Goal: Information Seeking & Learning: Learn about a topic

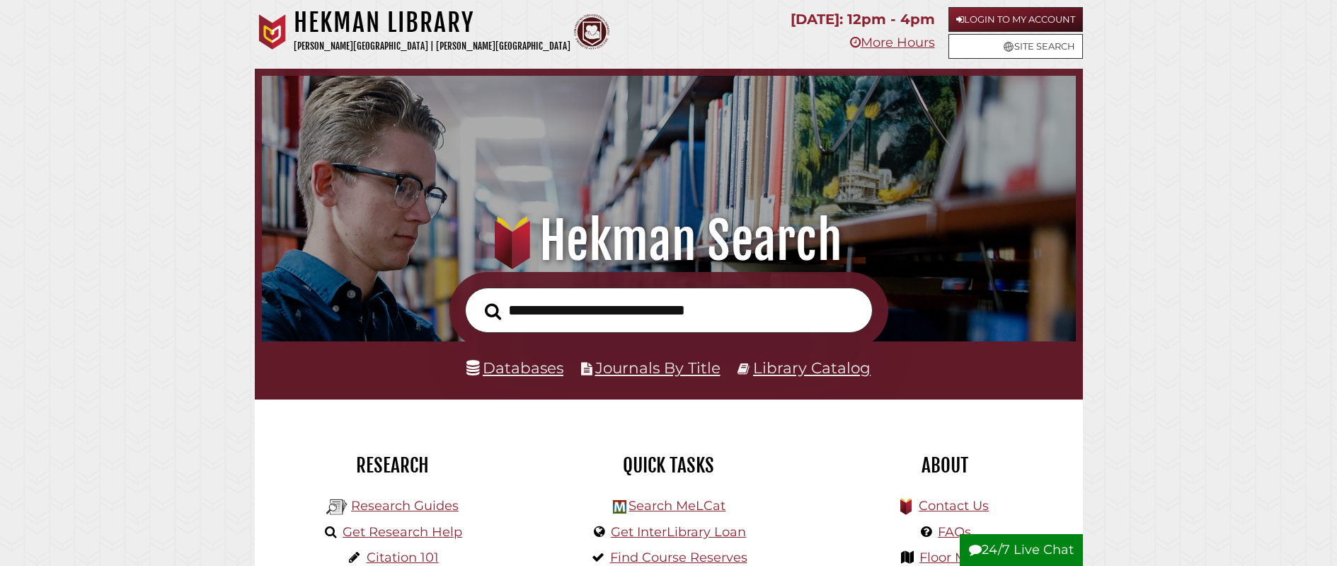
scroll to position [269, 807]
click at [523, 369] on link "Databases" at bounding box center [515, 367] width 97 height 18
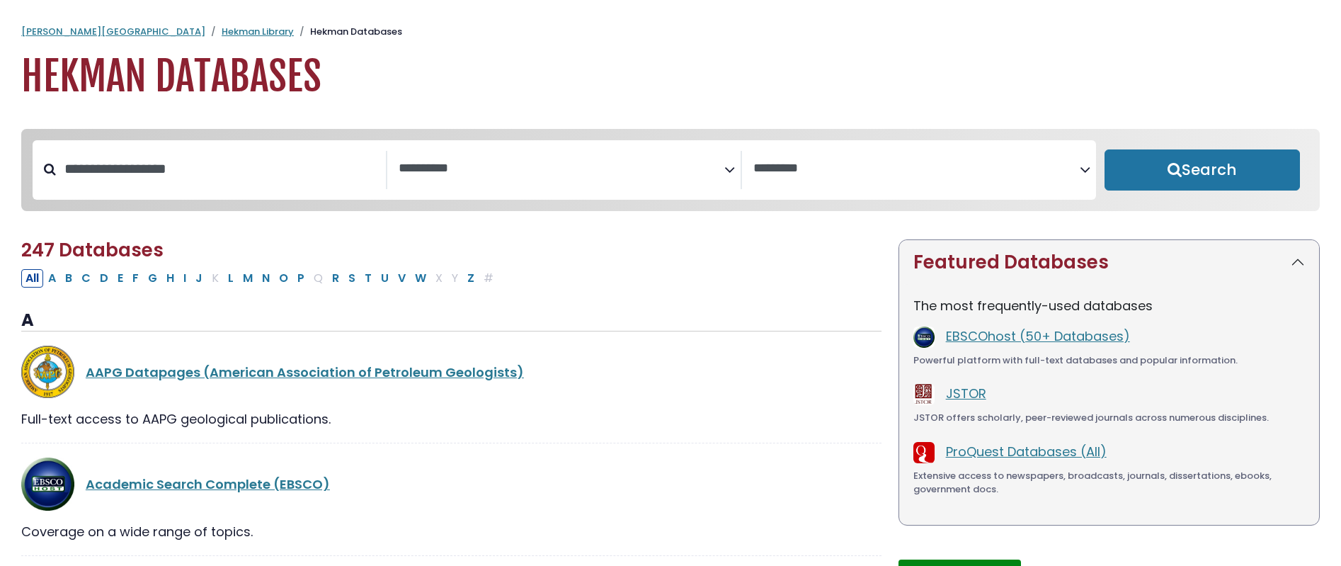
select select "Database Subject Filter"
select select "Database Vendors Filter"
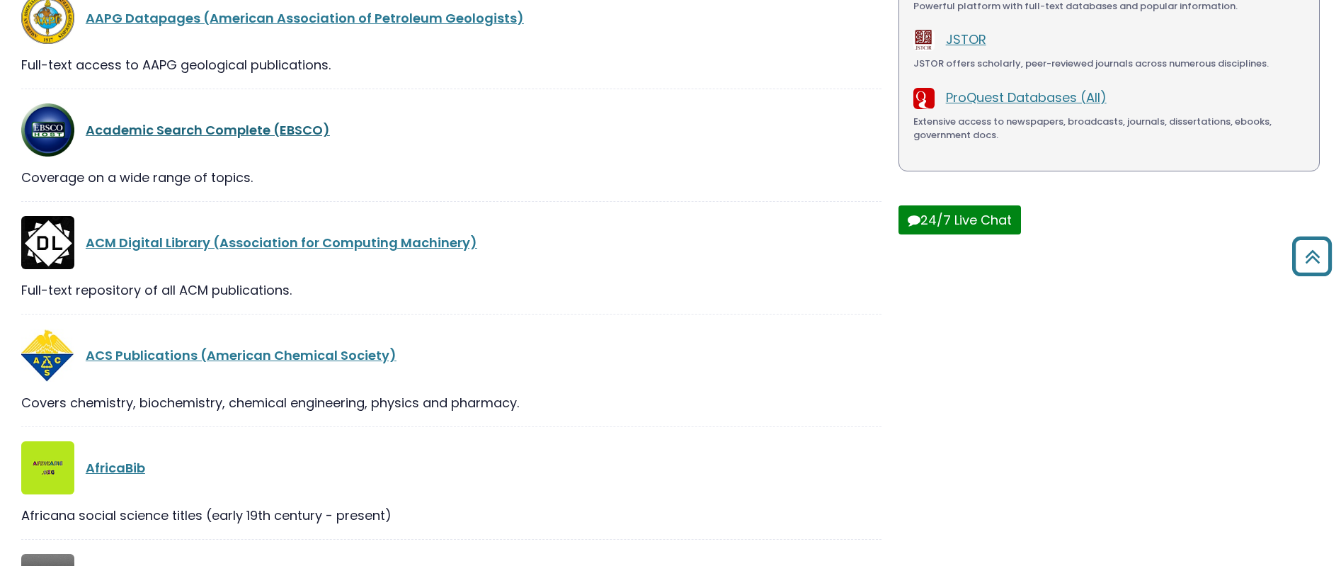
click at [288, 134] on link "Academic Search Complete (EBSCO)" at bounding box center [208, 130] width 244 height 18
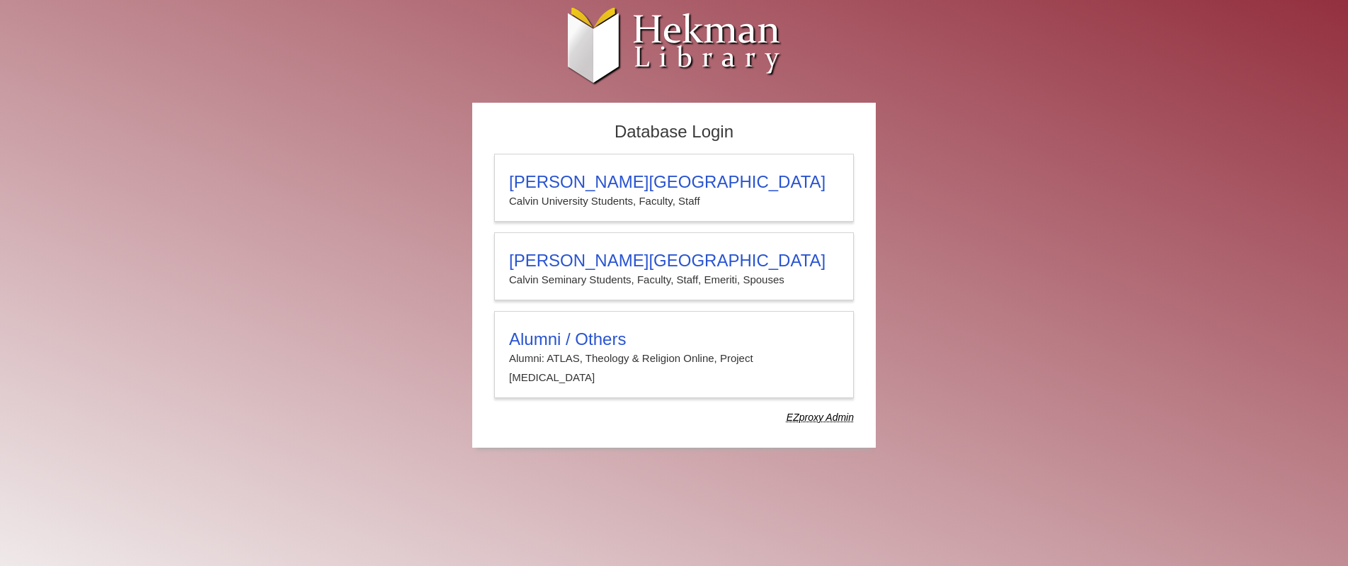
click at [203, 82] on body "Skip to Main Content [PERSON_NAME] University Hekman Library EZproxy (Lib-Proxy…" at bounding box center [674, 234] width 1348 height 469
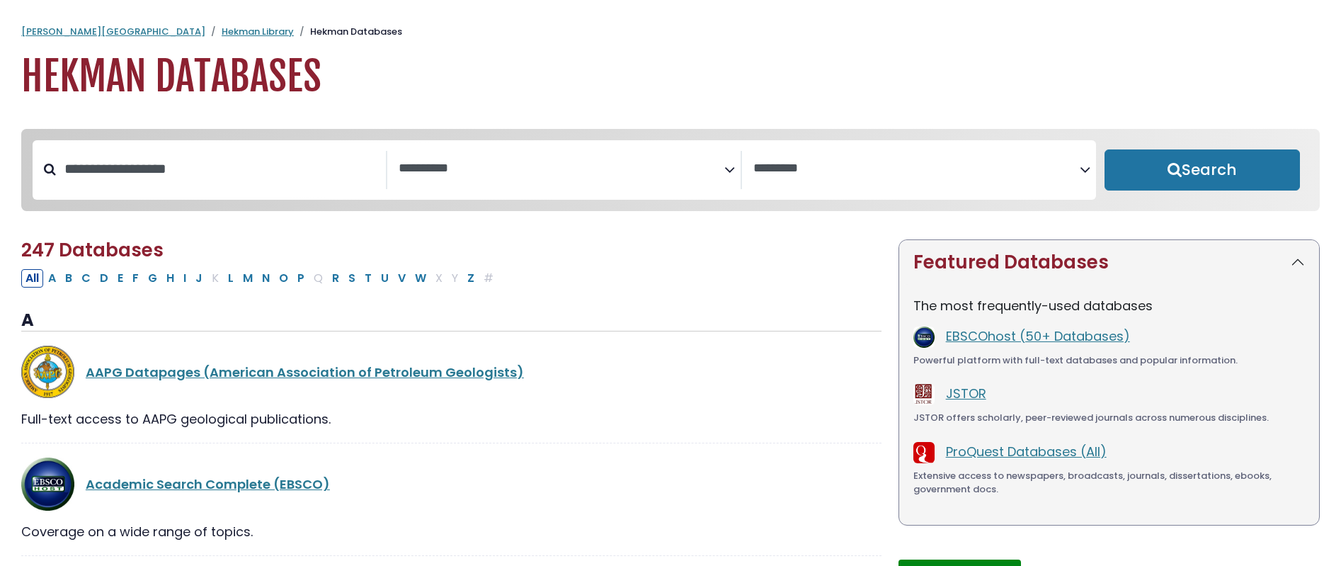
select select "Database Subject Filter"
select select "Database Vendors Filter"
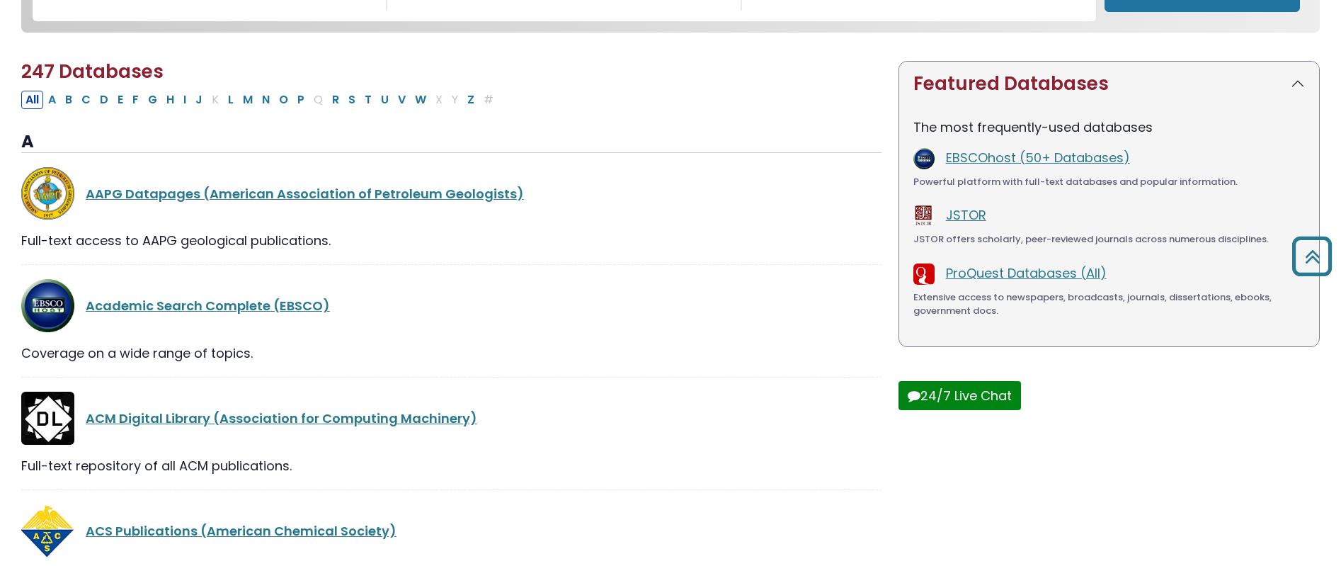
scroll to position [249, 0]
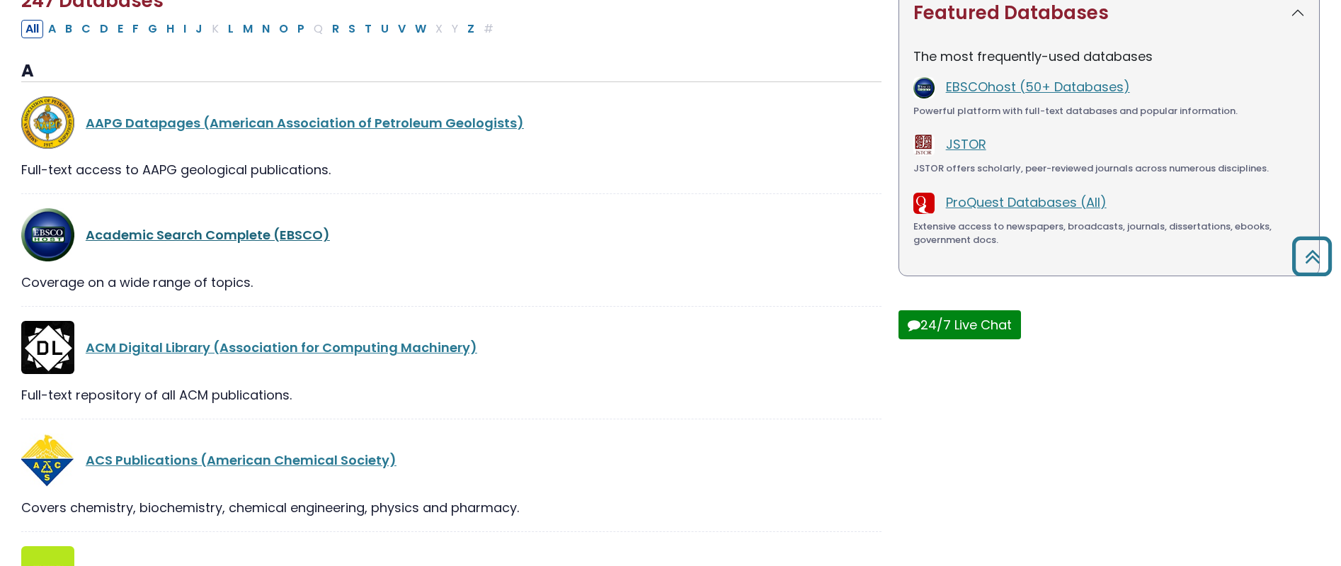
click at [193, 240] on link "Academic Search Complete (EBSCO)" at bounding box center [208, 235] width 244 height 18
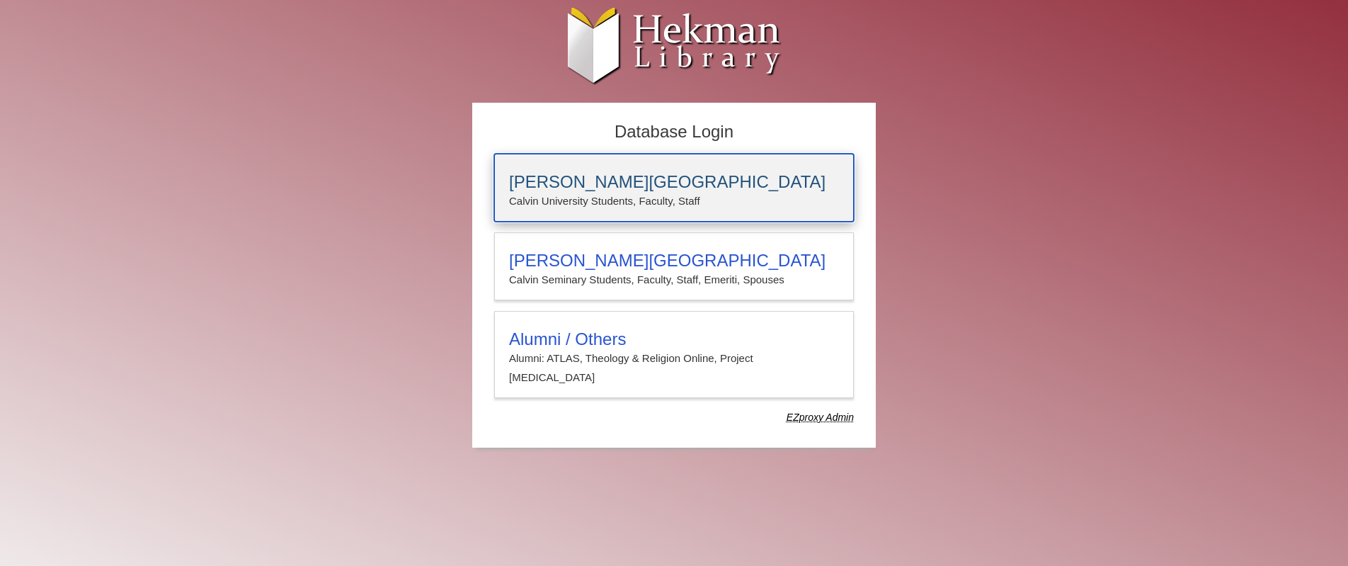
click at [623, 182] on h3 "Calvin University" at bounding box center [674, 182] width 330 height 20
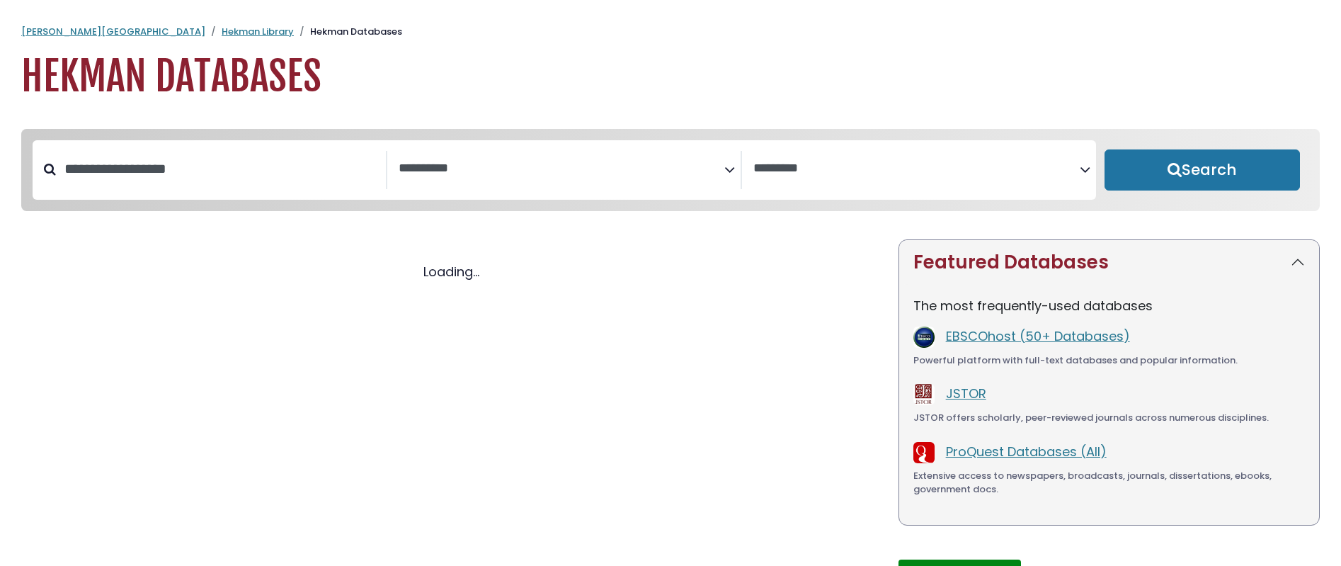
select select "Database Subject Filter"
select select "Database Vendors Filter"
select select "Database Subject Filter"
select select "Database Vendors Filter"
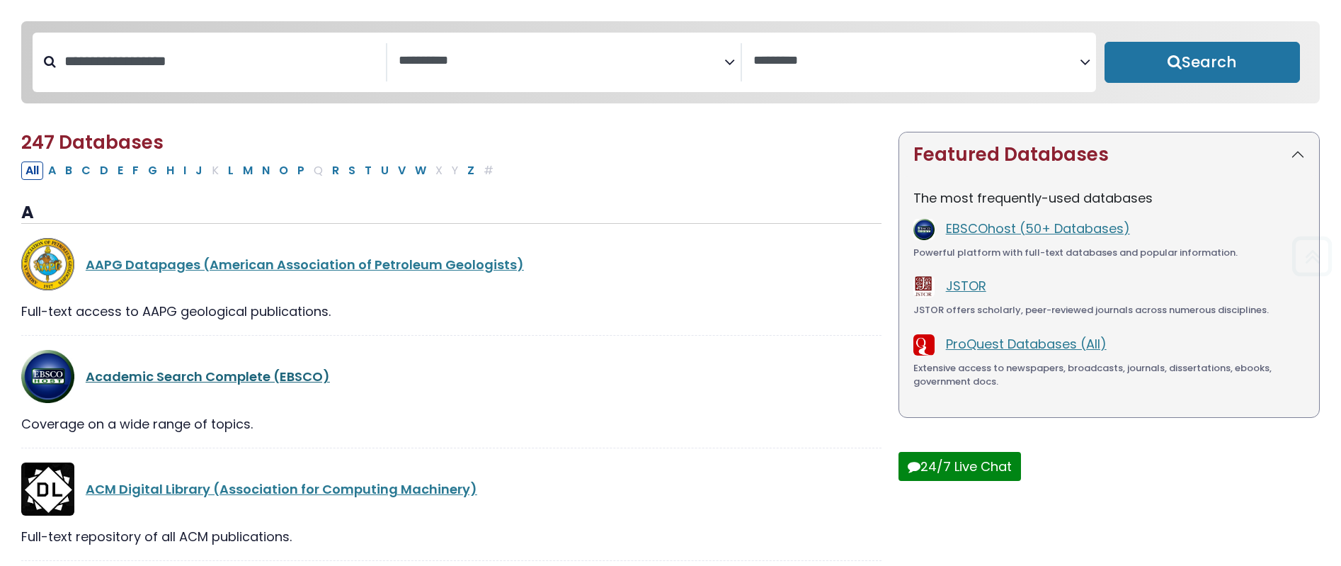
scroll to position [249, 0]
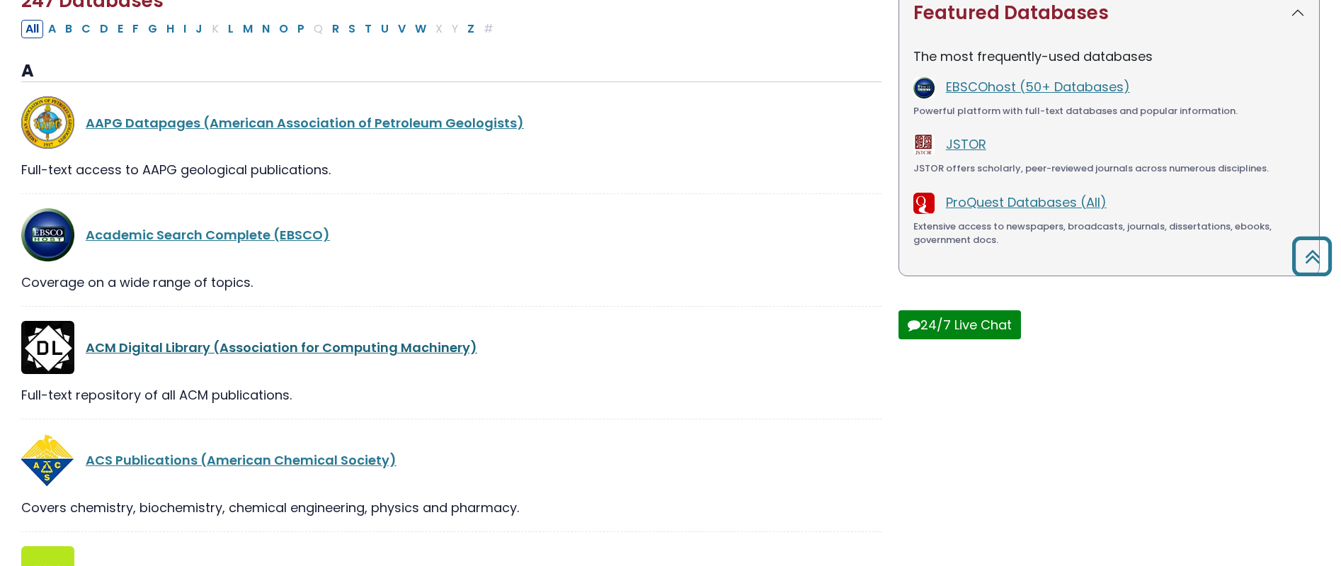
click at [285, 355] on link "ACM Digital Library (Association for Computing Machinery)" at bounding box center [281, 347] width 391 height 18
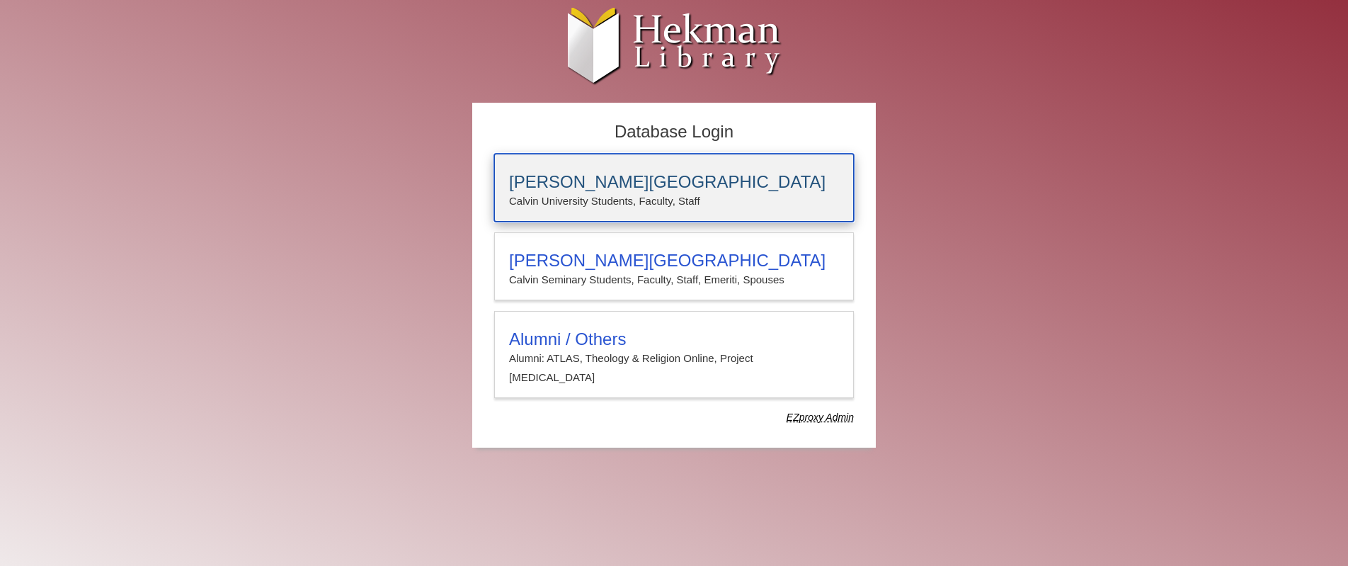
click at [604, 184] on h3 "Calvin University" at bounding box center [674, 182] width 330 height 20
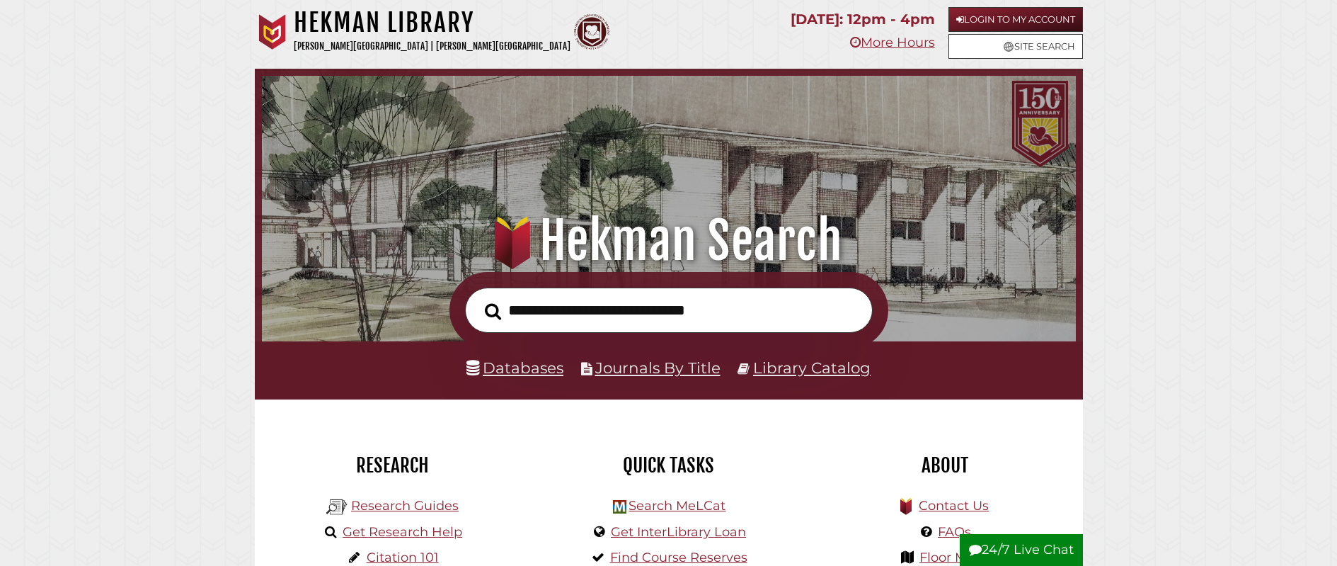
scroll to position [269, 807]
click at [500, 367] on link "Databases" at bounding box center [515, 367] width 97 height 18
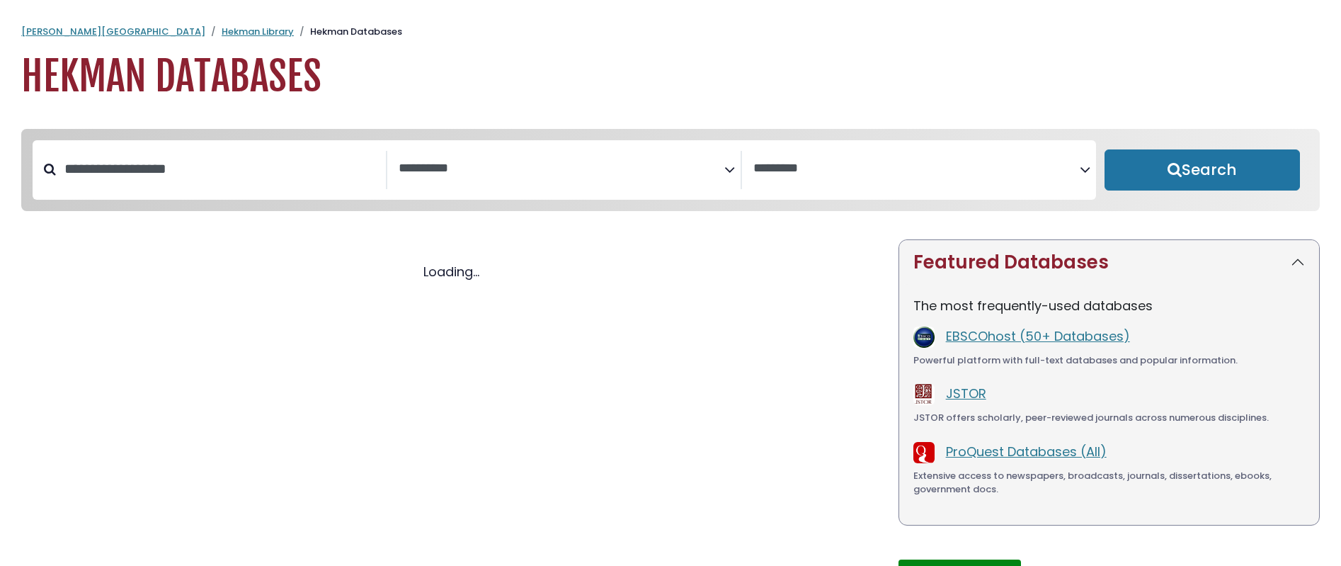
select select "Database Subject Filter"
select select "Database Vendors Filter"
select select "Database Subject Filter"
select select "Database Vendors Filter"
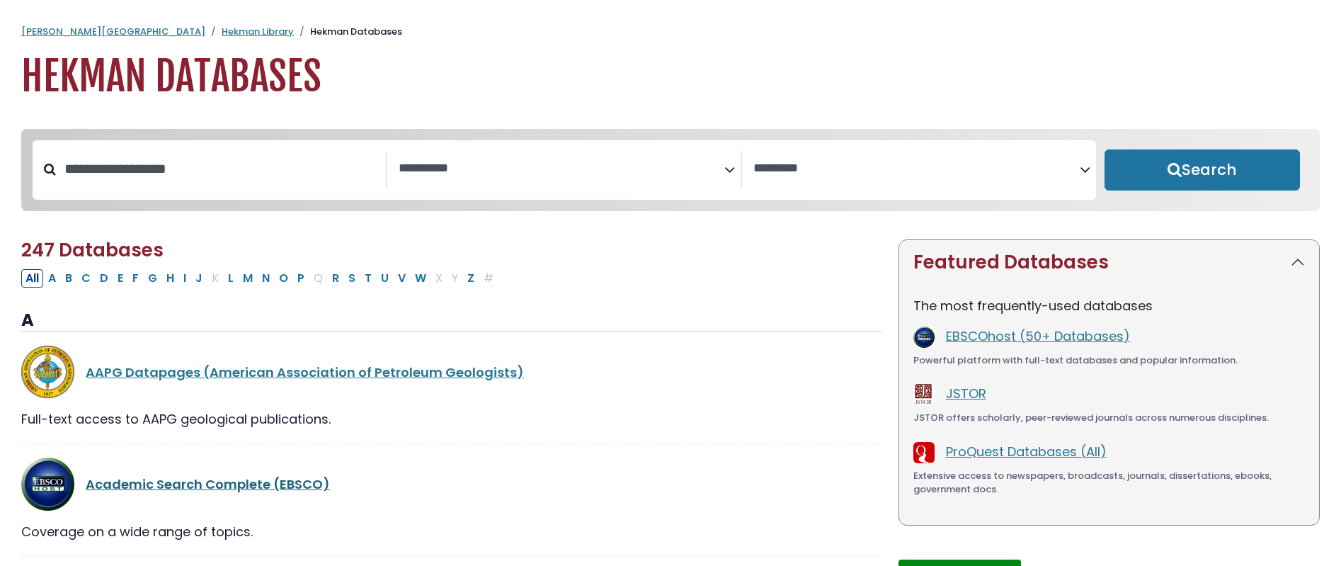
click at [278, 486] on link "Academic Search Complete (EBSCO)" at bounding box center [208, 484] width 244 height 18
click at [224, 493] on div "Academic Search Complete (EBSCO)" at bounding box center [484, 483] width 796 height 19
